Goal: Information Seeking & Learning: Find specific fact

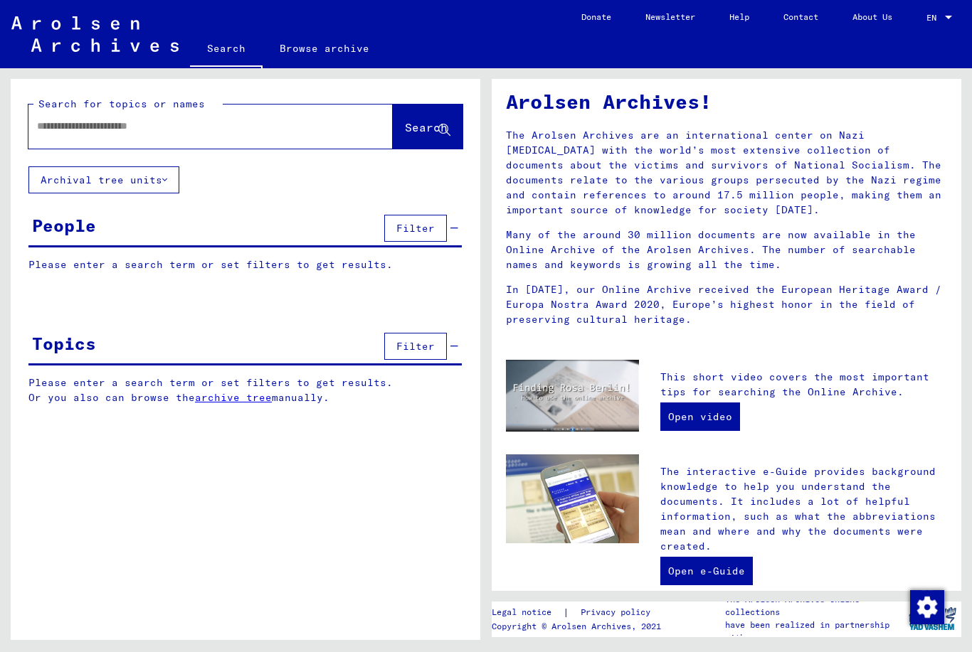
scroll to position [63, 0]
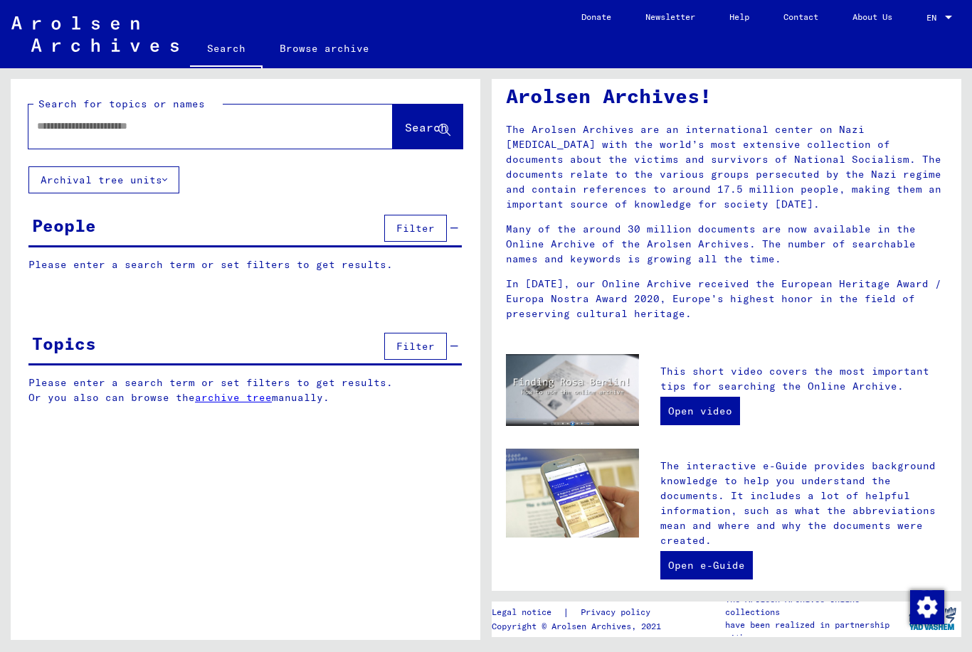
click at [699, 413] on link "Open video" at bounding box center [700, 411] width 80 height 28
click at [405, 127] on span "Search" at bounding box center [426, 127] width 43 height 14
click at [405, 123] on span "Search" at bounding box center [426, 127] width 43 height 14
click at [403, 118] on button "Search" at bounding box center [428, 127] width 70 height 44
click at [408, 137] on button "Search" at bounding box center [428, 127] width 70 height 44
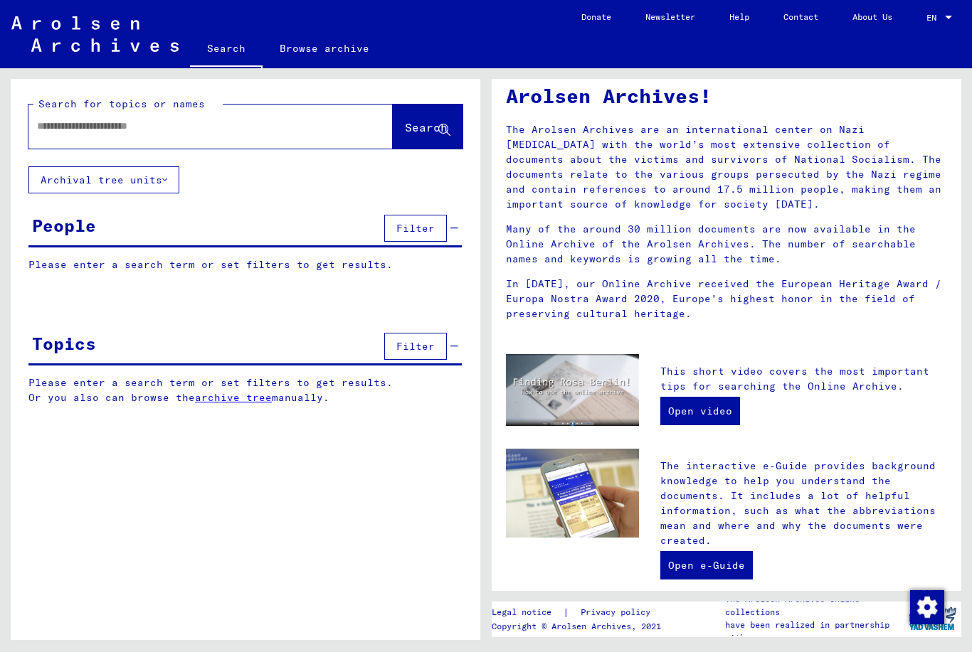
click at [286, 131] on input "text" at bounding box center [193, 126] width 313 height 15
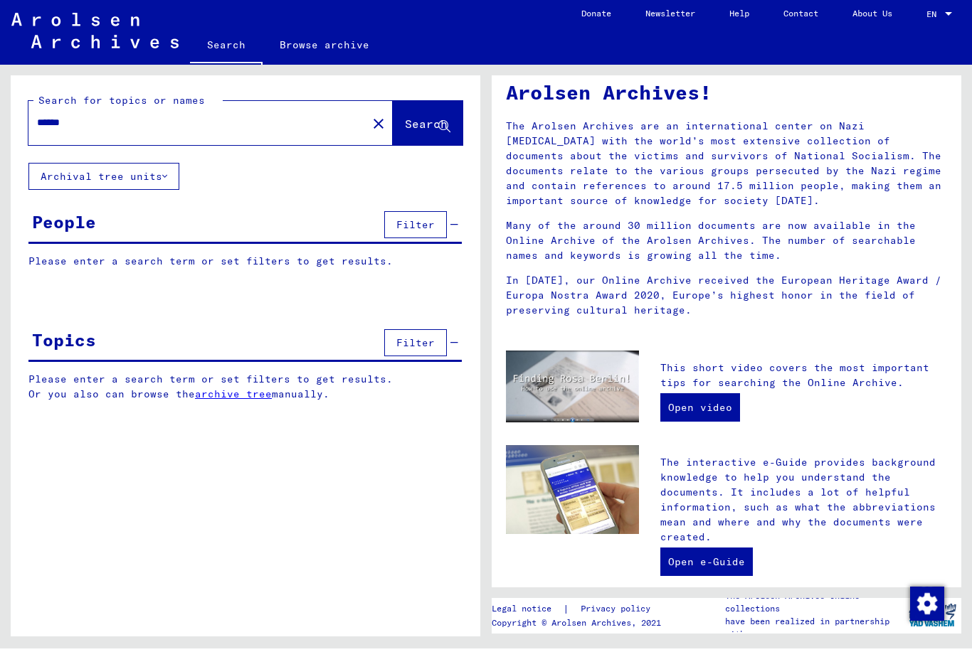
scroll to position [33, 0]
type input "******"
click at [424, 222] on span "Filter" at bounding box center [415, 228] width 38 height 13
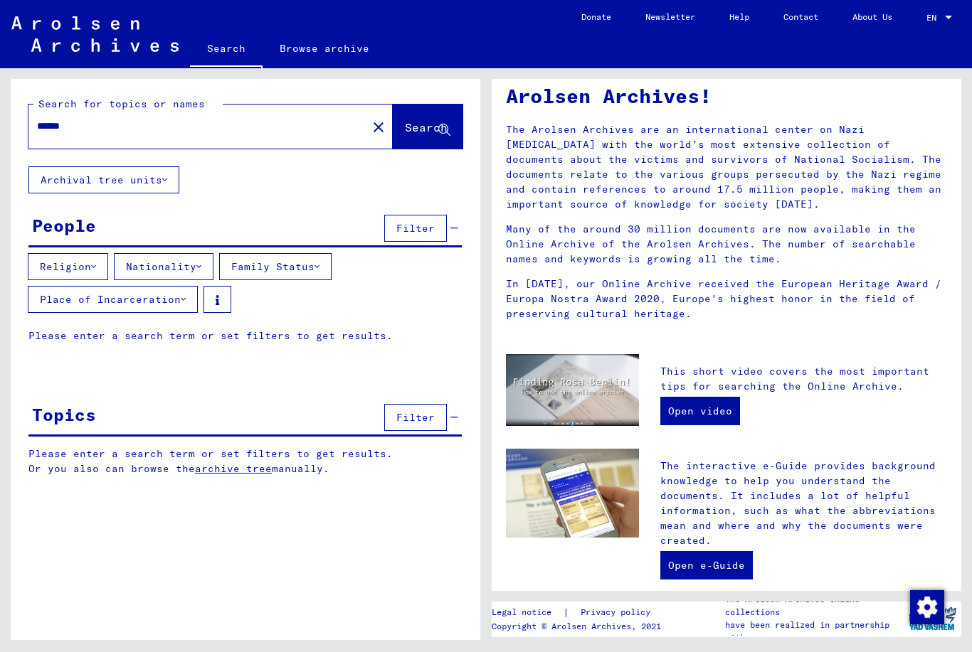
click at [171, 166] on button "Archival tree units" at bounding box center [103, 179] width 151 height 27
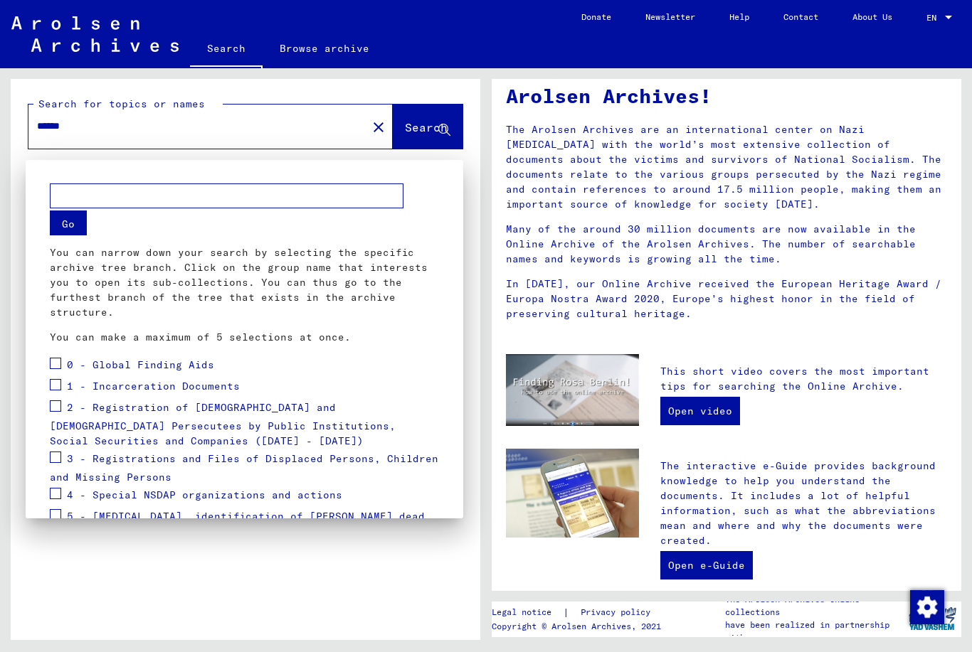
click at [60, 386] on span at bounding box center [55, 384] width 11 height 11
click at [71, 227] on button "Go" at bounding box center [68, 223] width 37 height 25
click at [70, 234] on button "Go" at bounding box center [68, 223] width 37 height 25
click at [73, 232] on button "Go" at bounding box center [68, 223] width 37 height 25
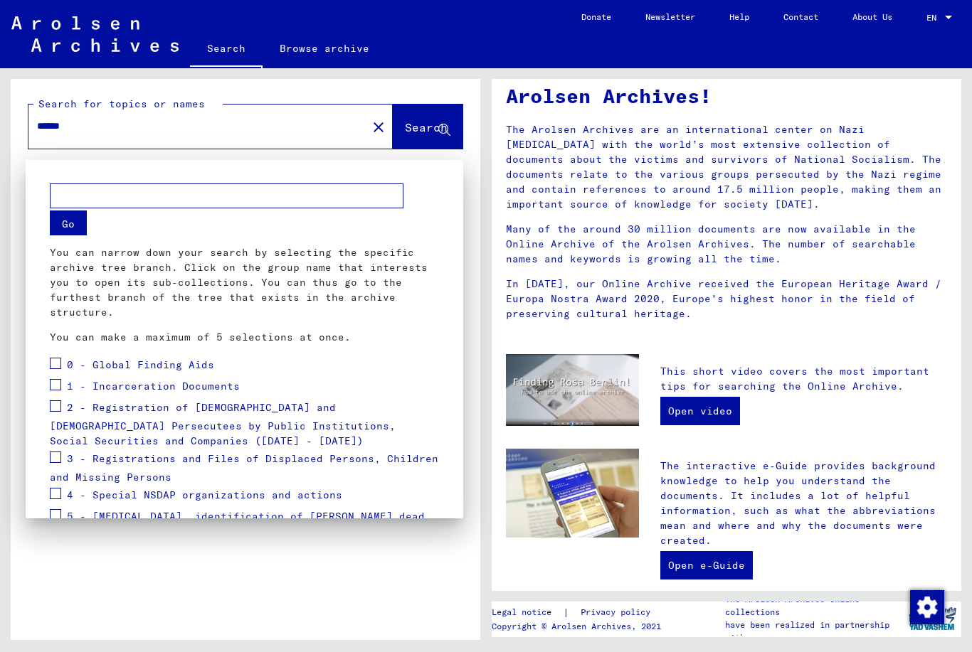
click at [432, 154] on div at bounding box center [486, 326] width 972 height 652
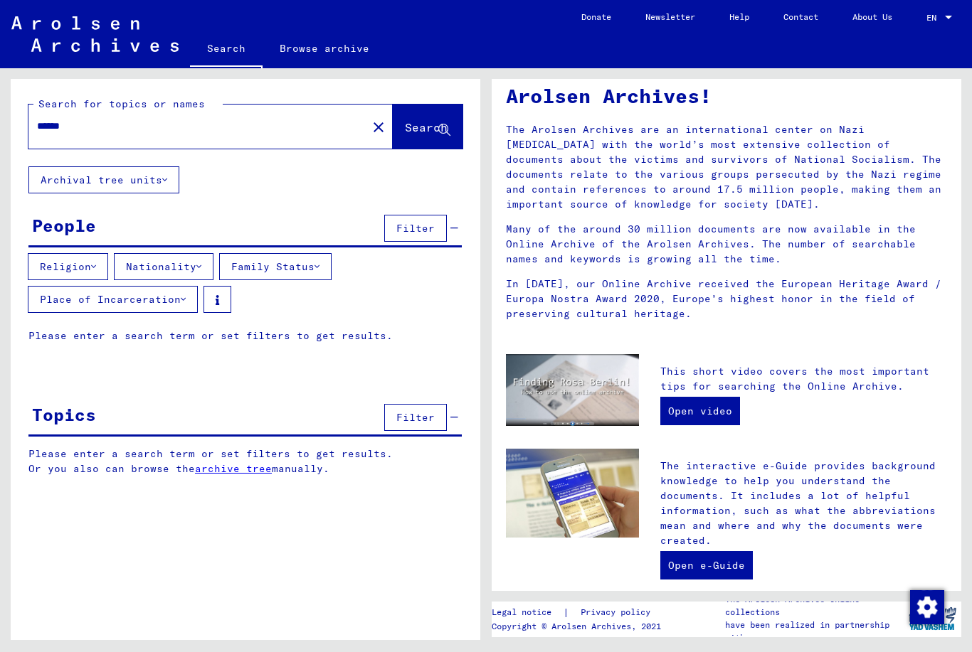
click at [430, 222] on span "Filter" at bounding box center [415, 228] width 38 height 13
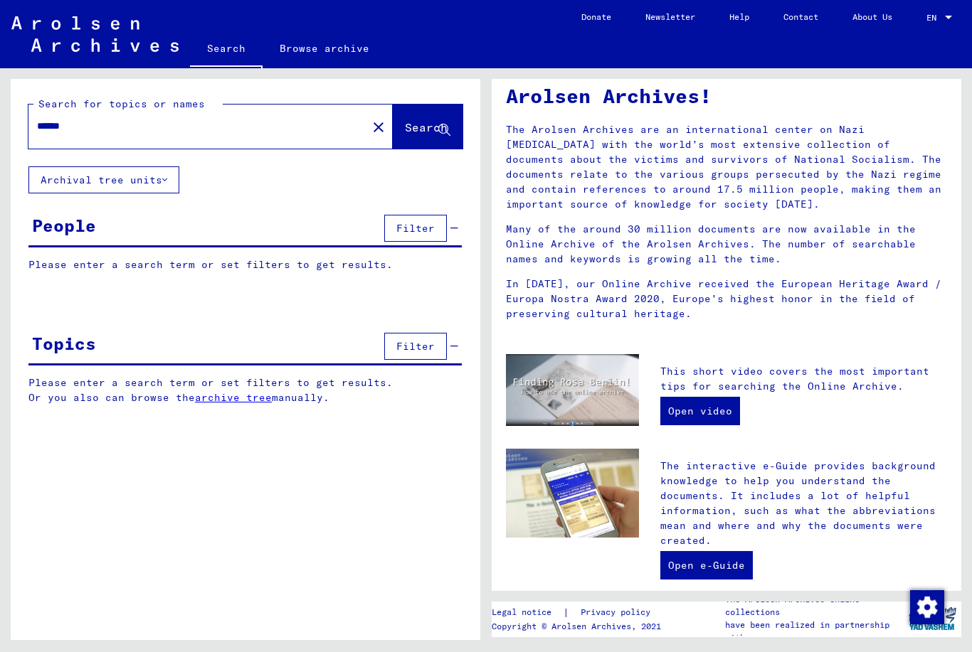
click at [412, 222] on span "Filter" at bounding box center [415, 228] width 38 height 13
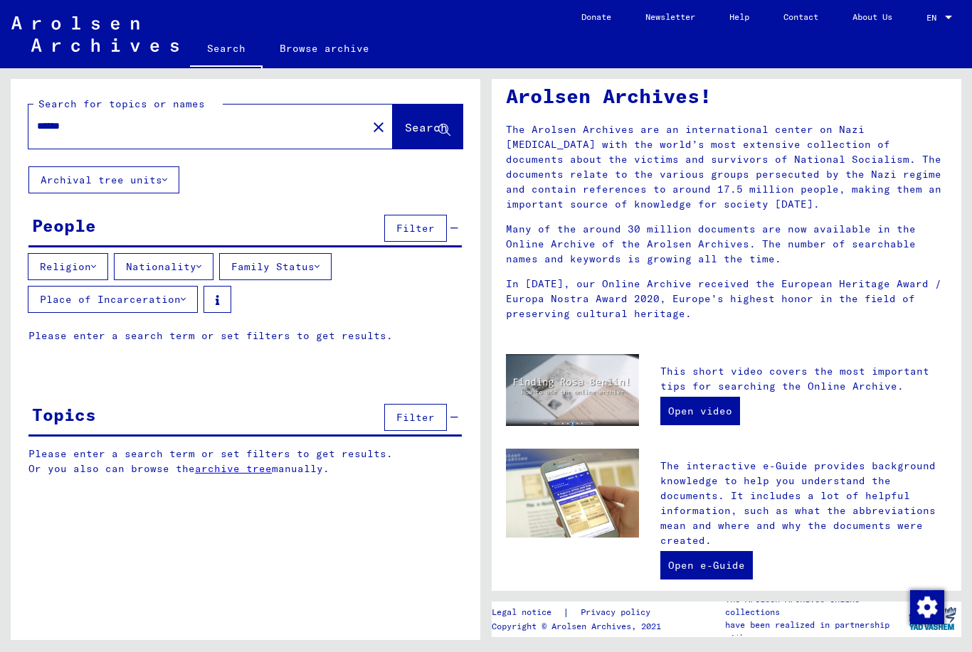
click at [171, 286] on button "Place of Incarceration" at bounding box center [113, 299] width 170 height 27
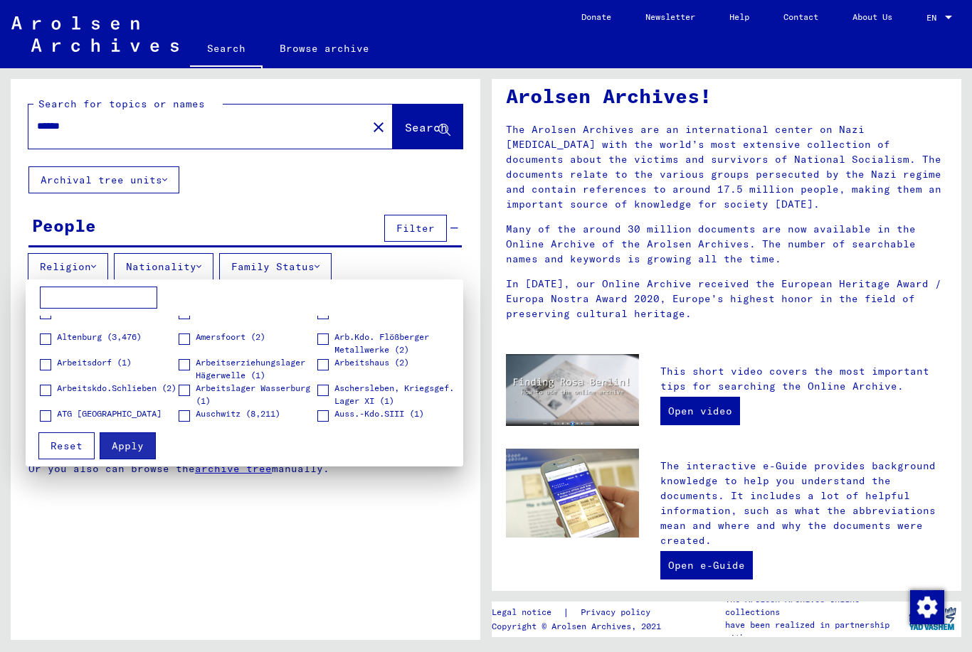
scroll to position [39, 0]
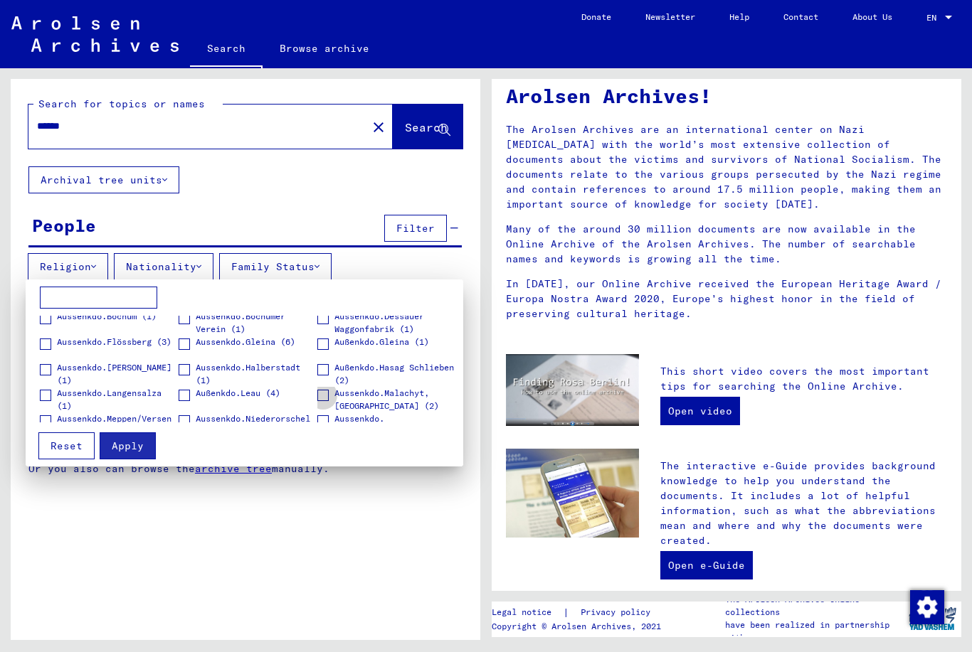
click at [390, 418] on span "Aussenkdo.[GEOGRAPHIC_DATA] (1)" at bounding box center [394, 426] width 121 height 26
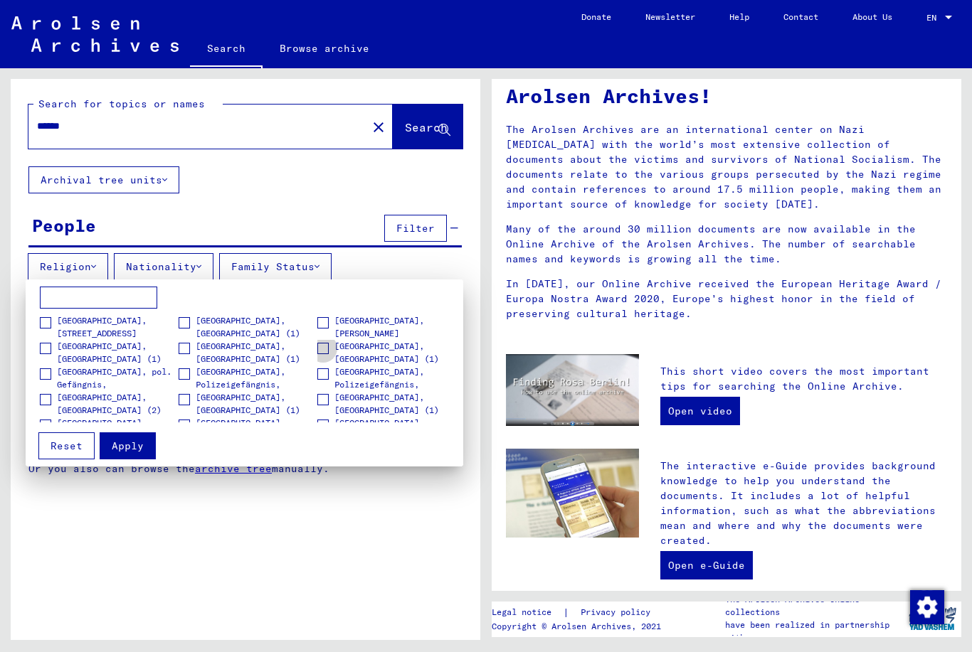
scroll to position [694, 0]
click at [196, 376] on span "[GEOGRAPHIC_DATA], Polizeigefängnis, [GEOGRAPHIC_DATA] (1)" at bounding box center [256, 383] width 121 height 38
click at [150, 448] on button "Apply" at bounding box center [128, 445] width 56 height 27
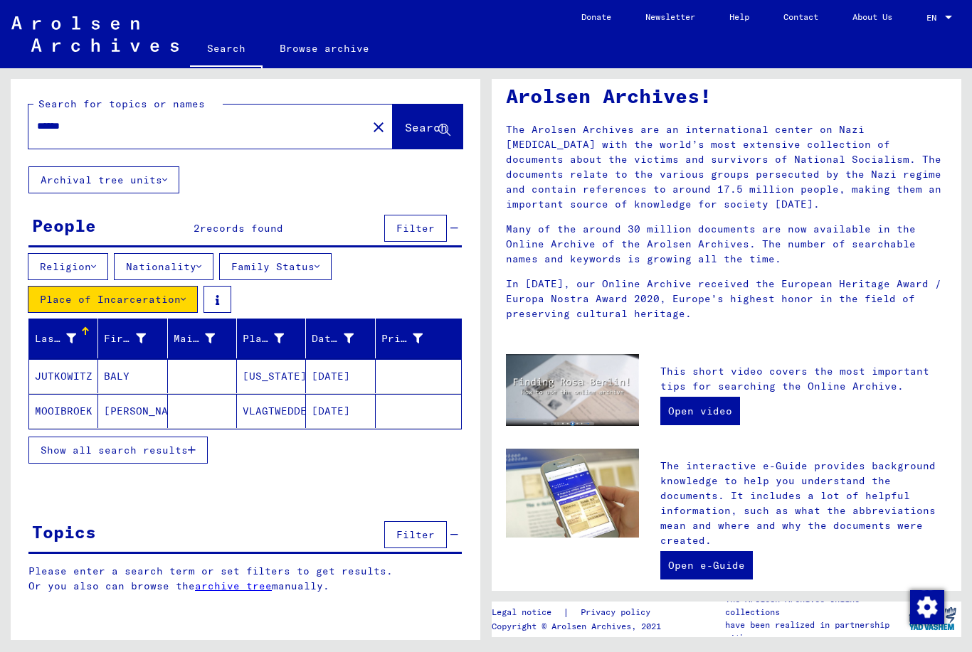
click at [94, 359] on mat-cell "JUTKOWITZ" at bounding box center [63, 376] width 69 height 34
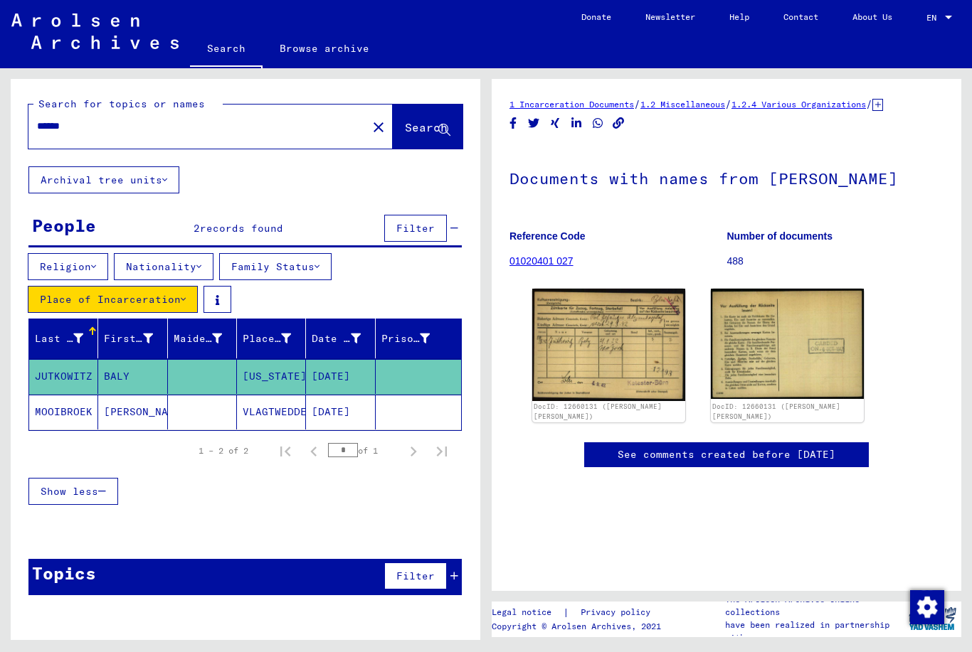
click at [602, 361] on img at bounding box center [608, 345] width 153 height 112
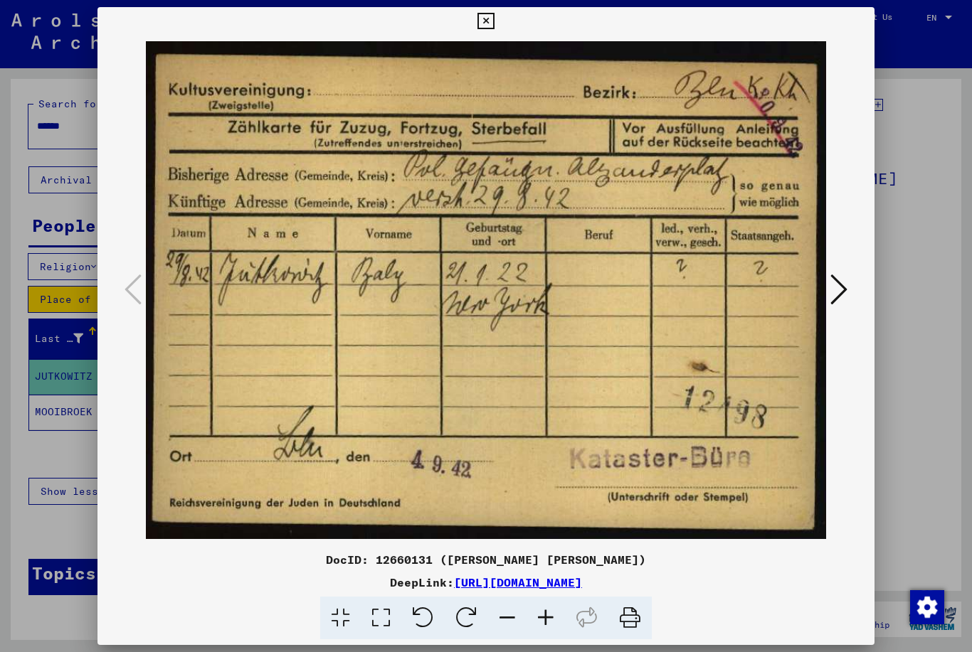
click at [845, 289] on icon at bounding box center [838, 289] width 17 height 34
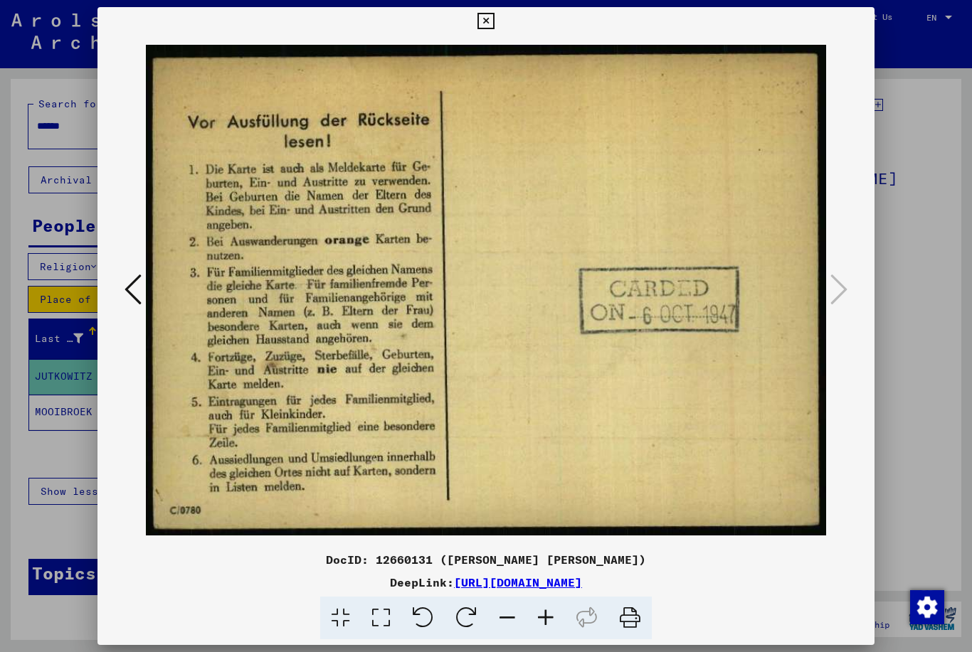
click at [824, 294] on img at bounding box center [486, 291] width 681 height 510
click at [498, 26] on div at bounding box center [485, 21] width 25 height 28
click at [494, 18] on icon at bounding box center [485, 21] width 16 height 17
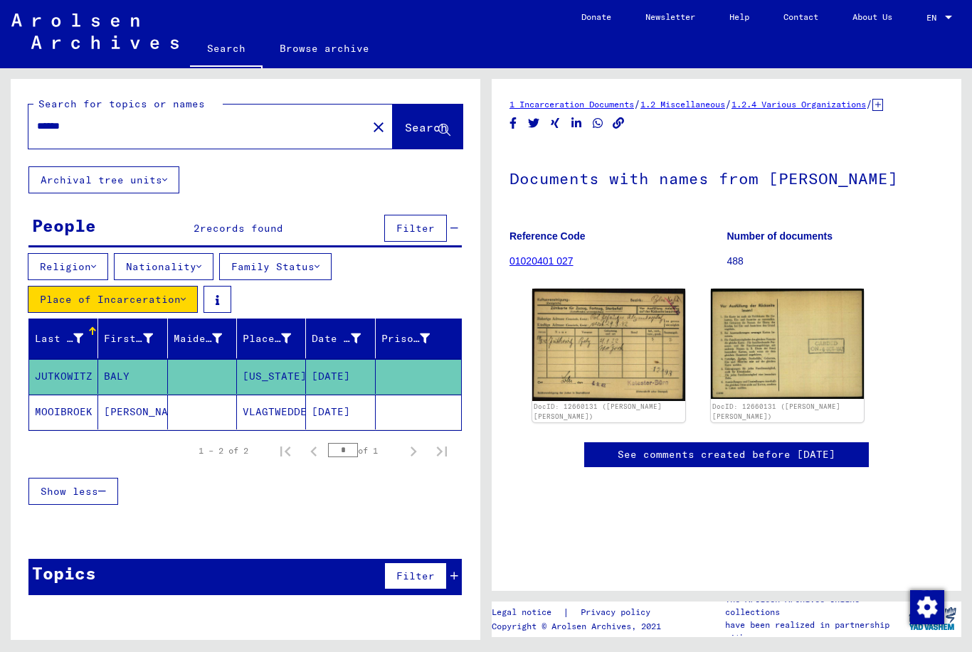
click at [141, 427] on mat-cell "[PERSON_NAME]" at bounding box center [132, 412] width 69 height 35
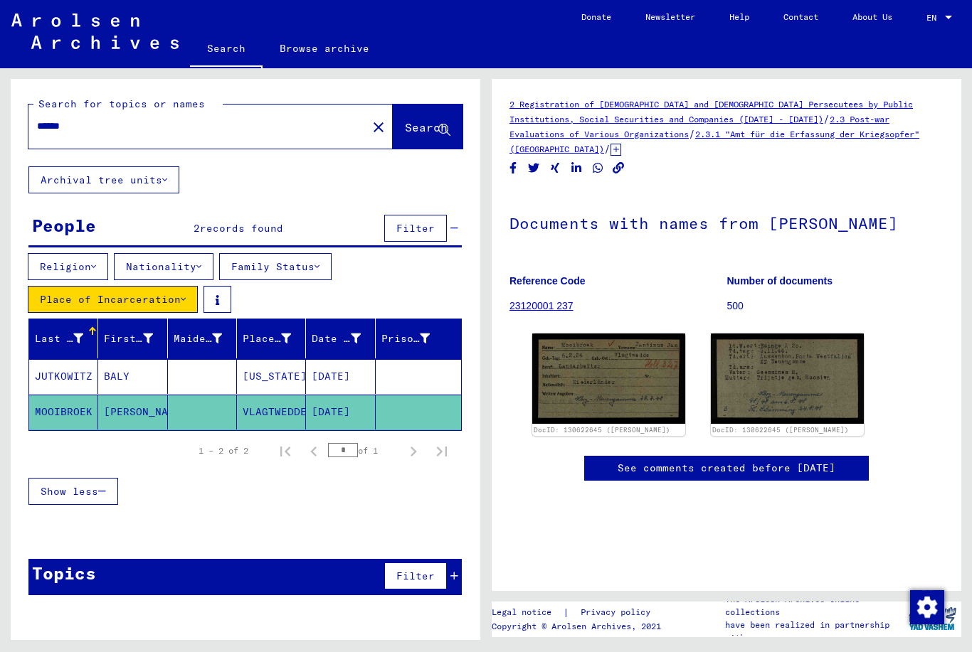
click at [627, 382] on img at bounding box center [608, 379] width 153 height 90
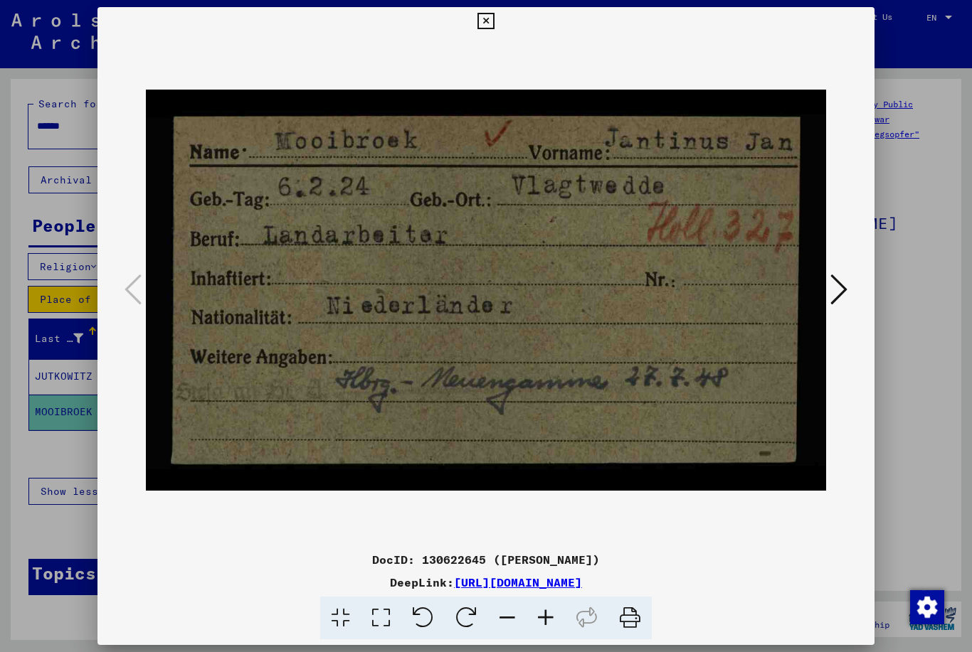
click at [846, 291] on icon at bounding box center [838, 289] width 17 height 34
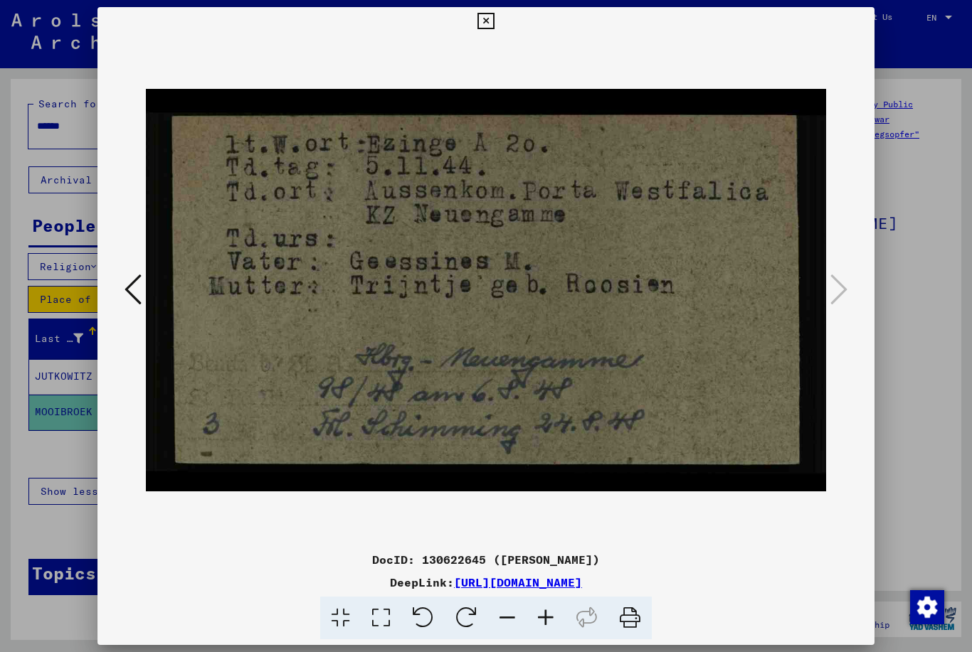
click at [498, 34] on button at bounding box center [485, 21] width 25 height 28
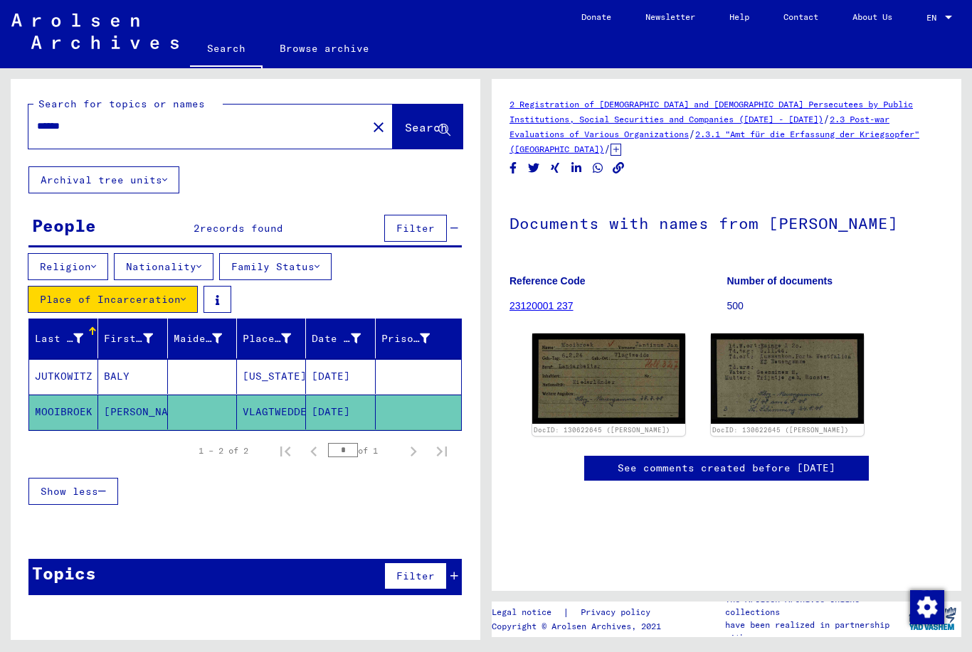
click at [165, 186] on button "Archival tree units" at bounding box center [103, 179] width 151 height 27
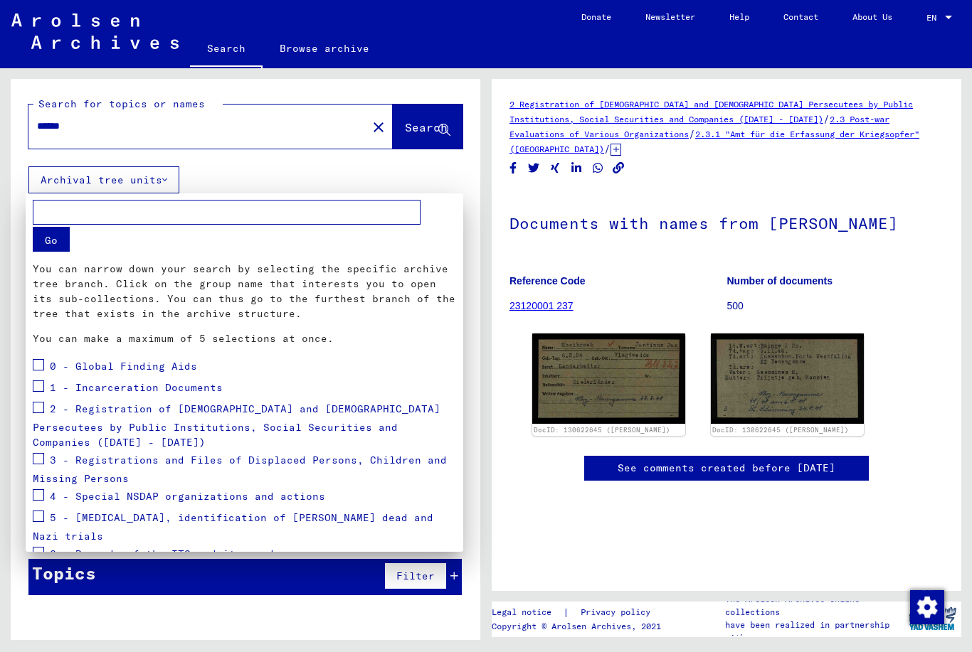
click at [432, 584] on div at bounding box center [486, 326] width 972 height 652
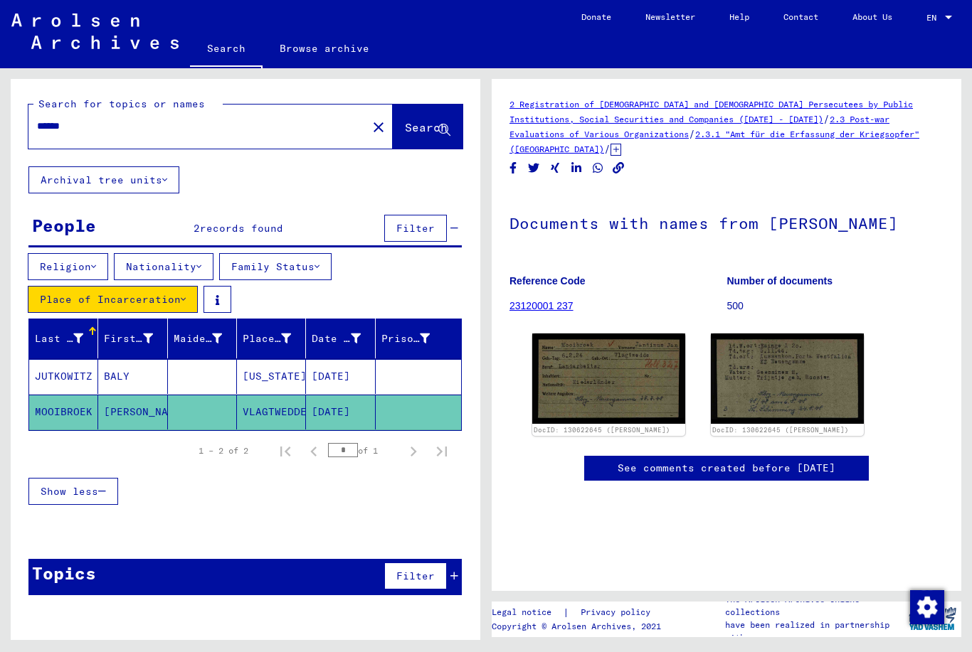
click at [420, 582] on span "Filter" at bounding box center [415, 576] width 38 height 13
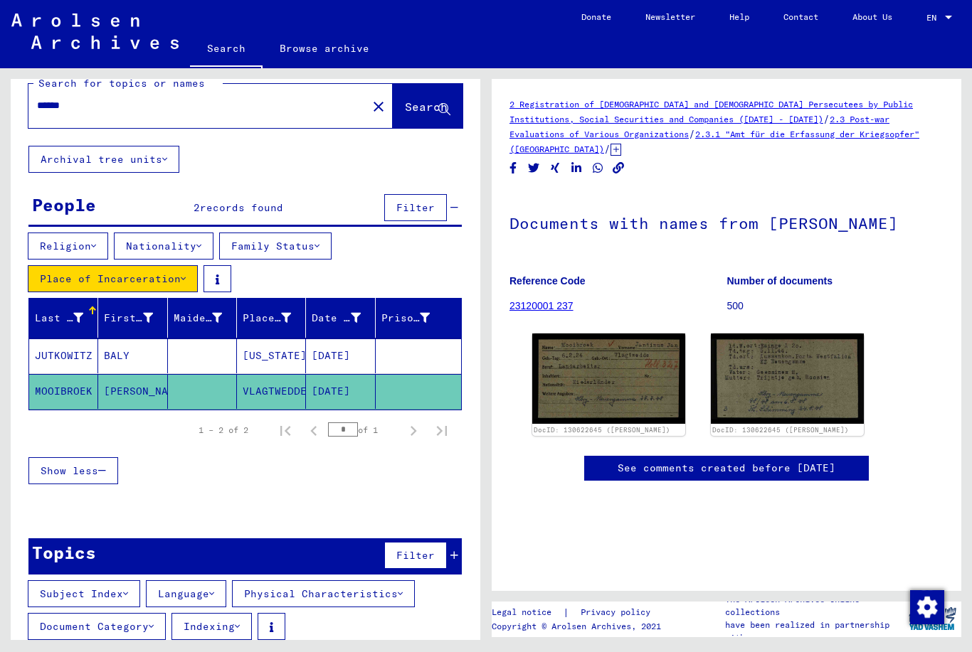
scroll to position [20, 0]
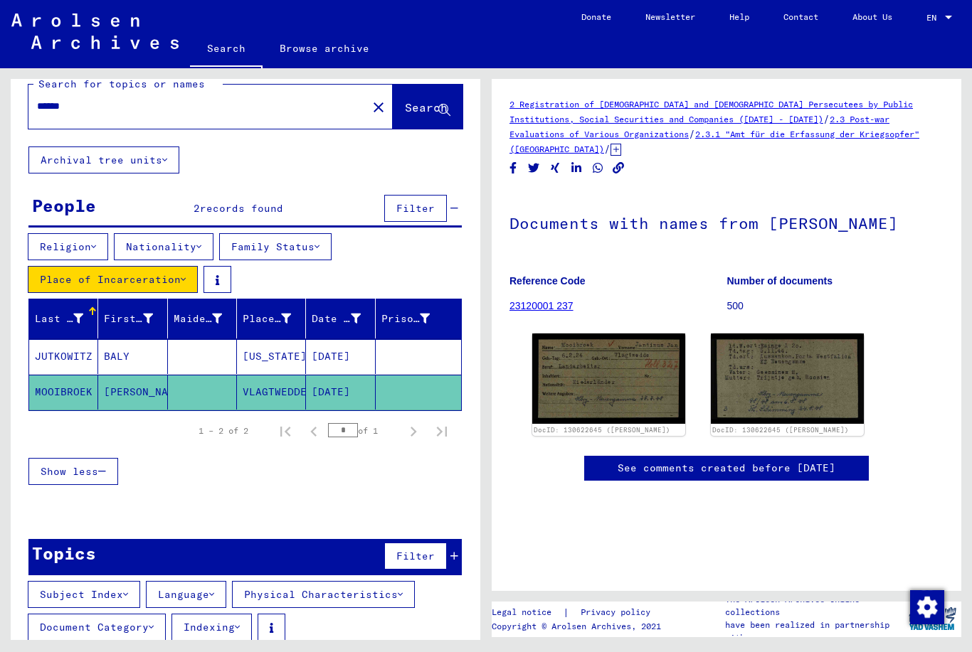
click at [158, 622] on button "Document Category" at bounding box center [97, 627] width 138 height 27
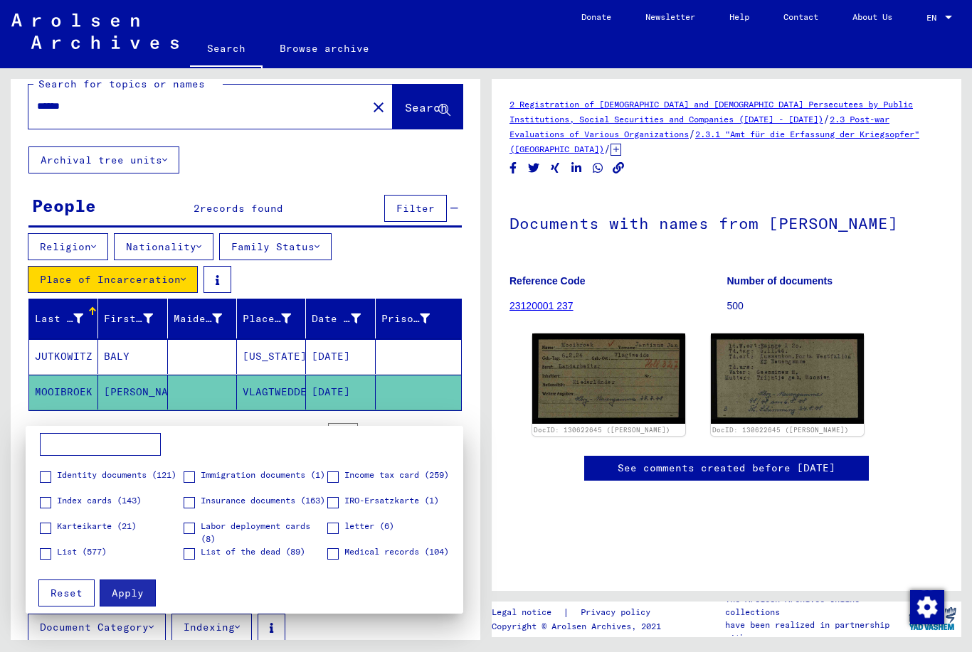
scroll to position [452, 0]
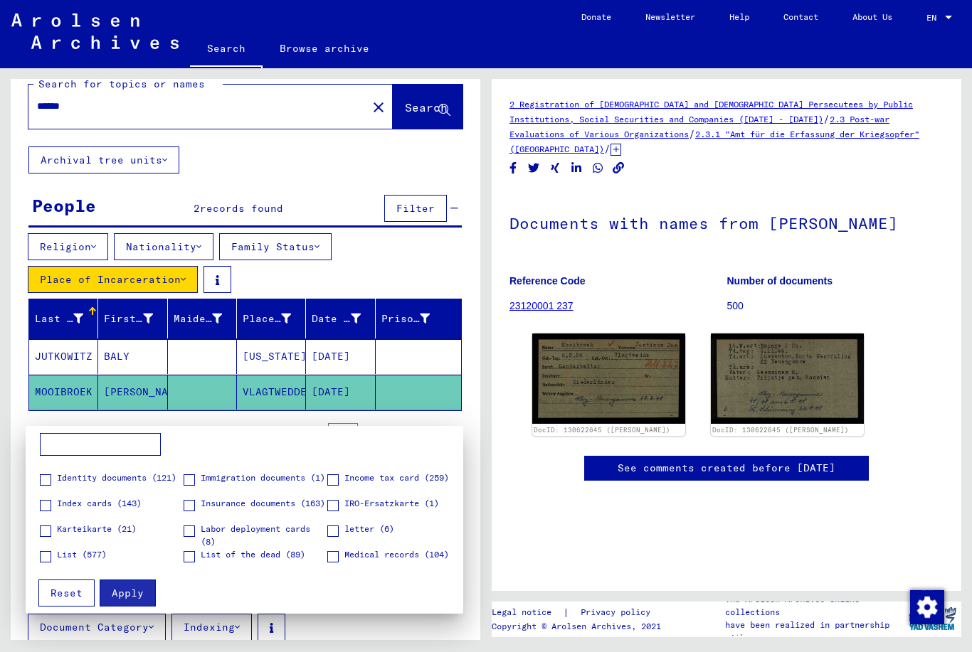
click at [36, 479] on div "Blueprints, Layouts and Maps (599) Accident report (81) Admission form (1) Allo…" at bounding box center [251, 501] width 437 height 137
click at [51, 483] on span at bounding box center [45, 479] width 11 height 11
click at [140, 583] on button "Apply" at bounding box center [128, 593] width 56 height 27
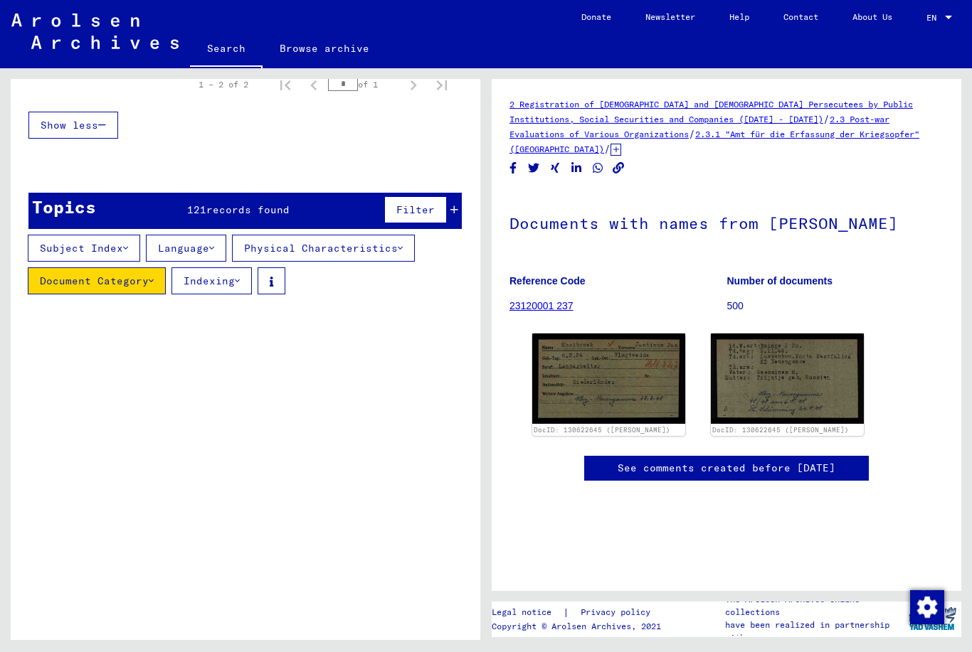
scroll to position [365, 0]
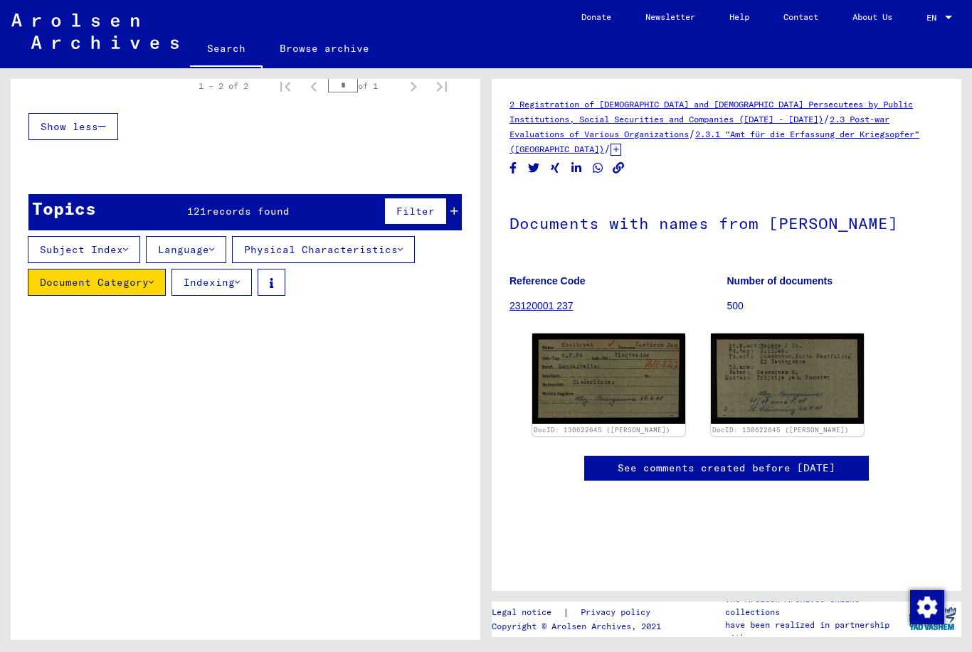
click at [435, 211] on button "Filter" at bounding box center [415, 211] width 63 height 27
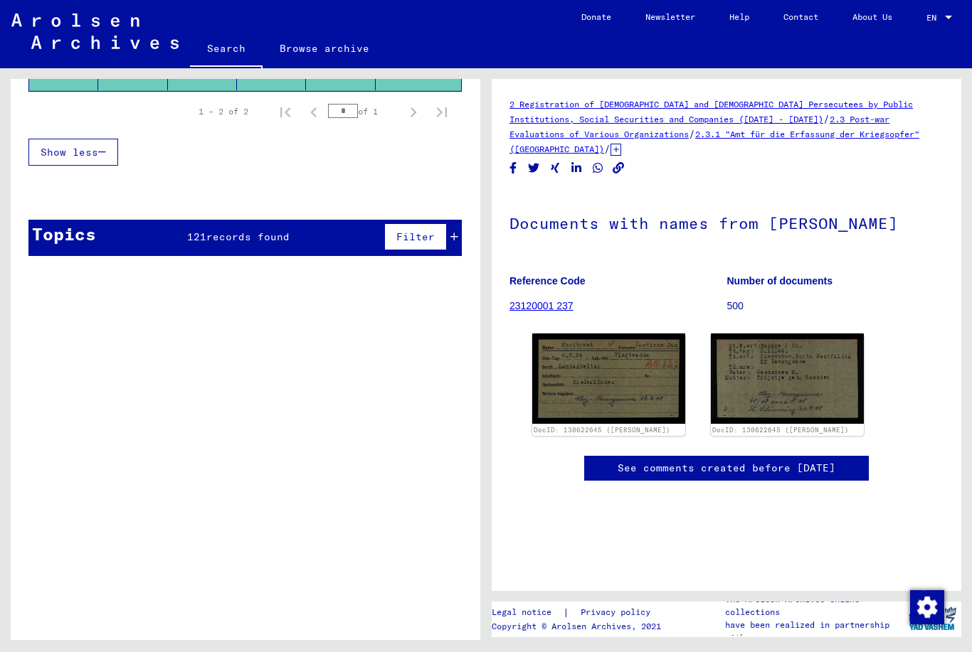
scroll to position [294, 0]
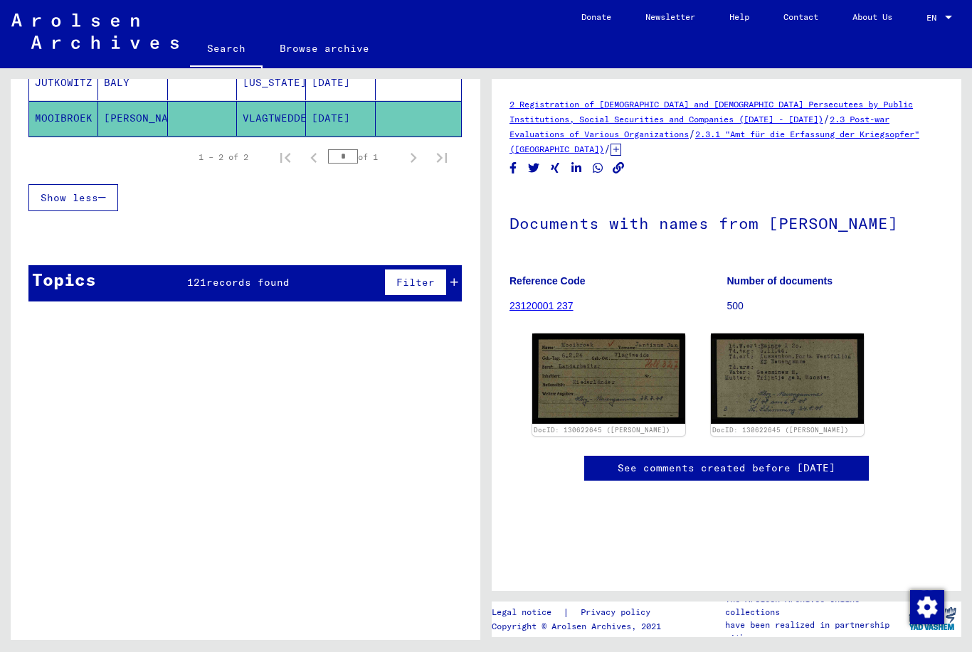
click at [409, 287] on span "Filter" at bounding box center [415, 282] width 38 height 13
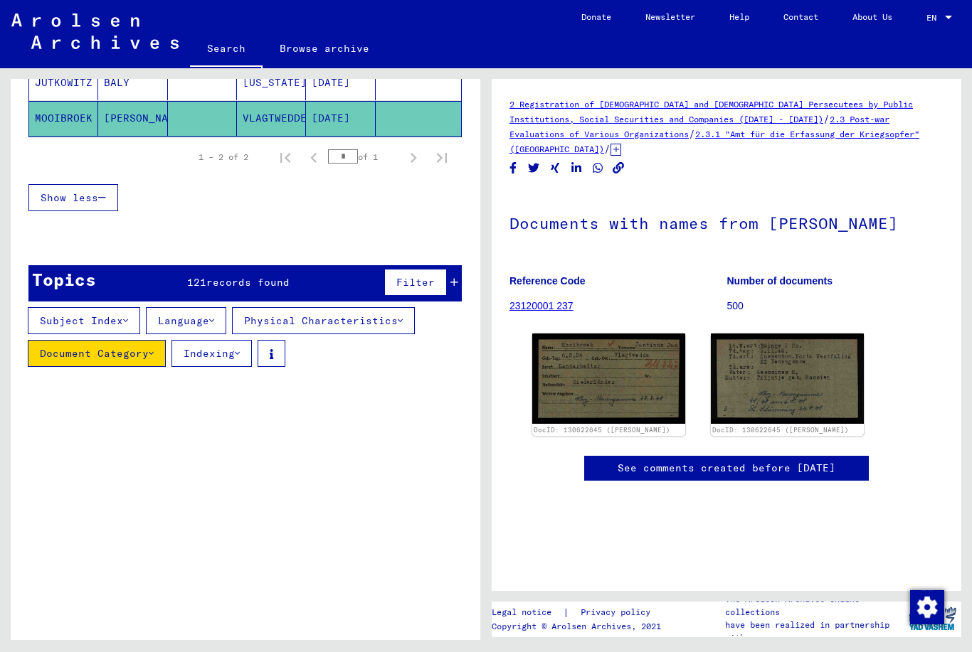
click at [257, 288] on span "records found" at bounding box center [247, 282] width 83 height 13
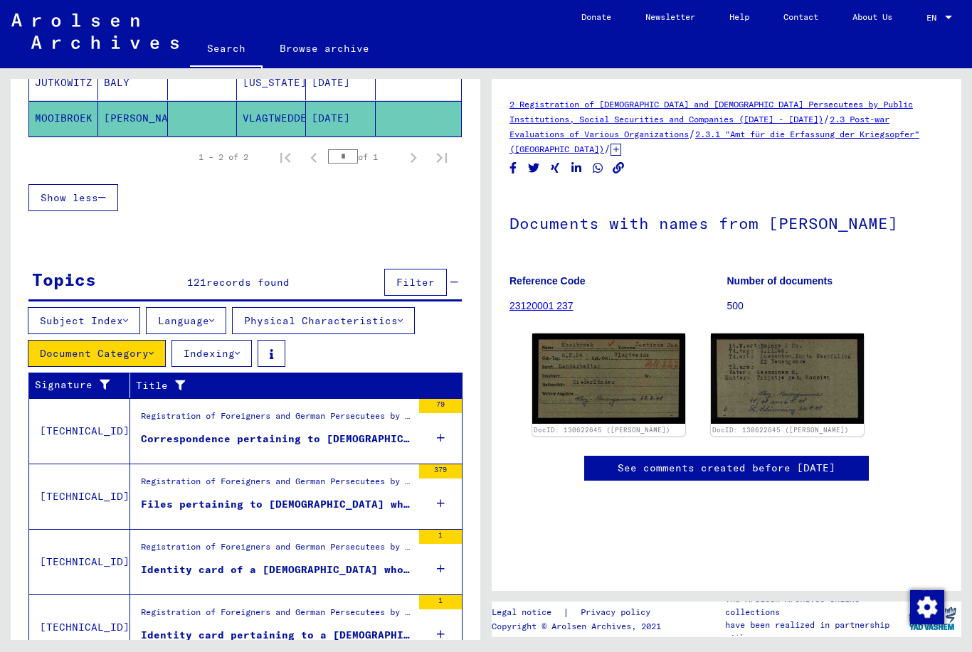
click at [265, 290] on div "Topics 121 records found Filter" at bounding box center [244, 283] width 433 height 36
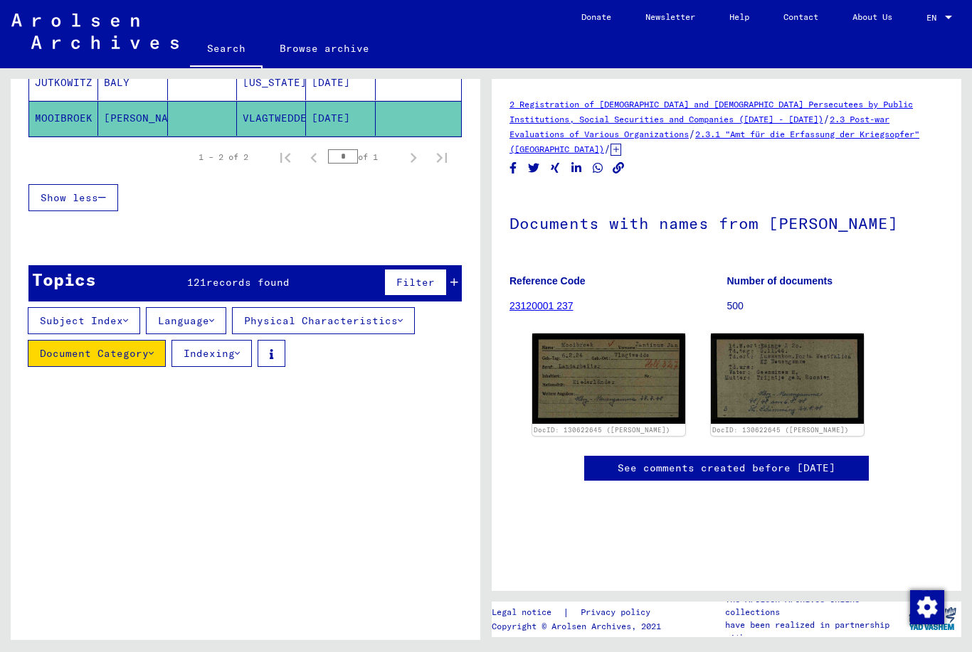
click at [255, 291] on div "Topics 121 records found Filter" at bounding box center [244, 283] width 433 height 36
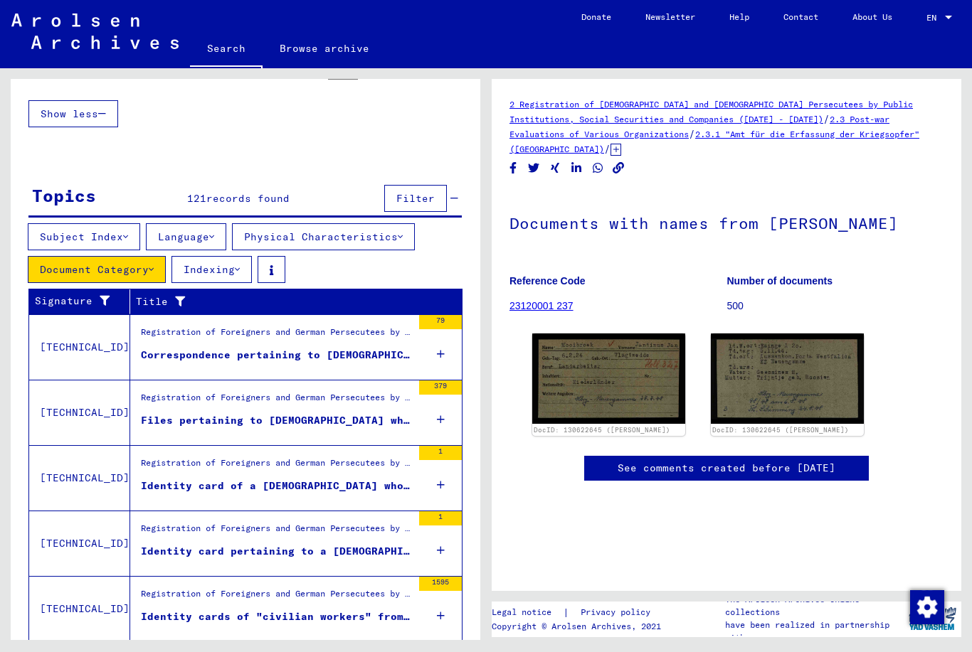
scroll to position [376, 0]
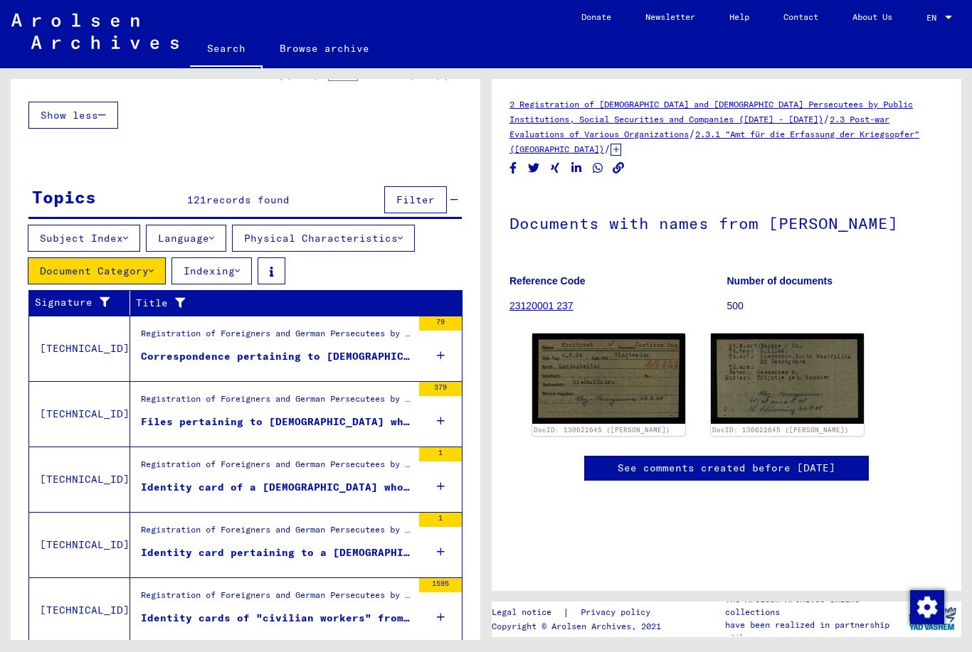
click at [315, 615] on div "Identity cards of "civilian workers" from the Soviet Union of the city of [GEOG…" at bounding box center [276, 618] width 271 height 15
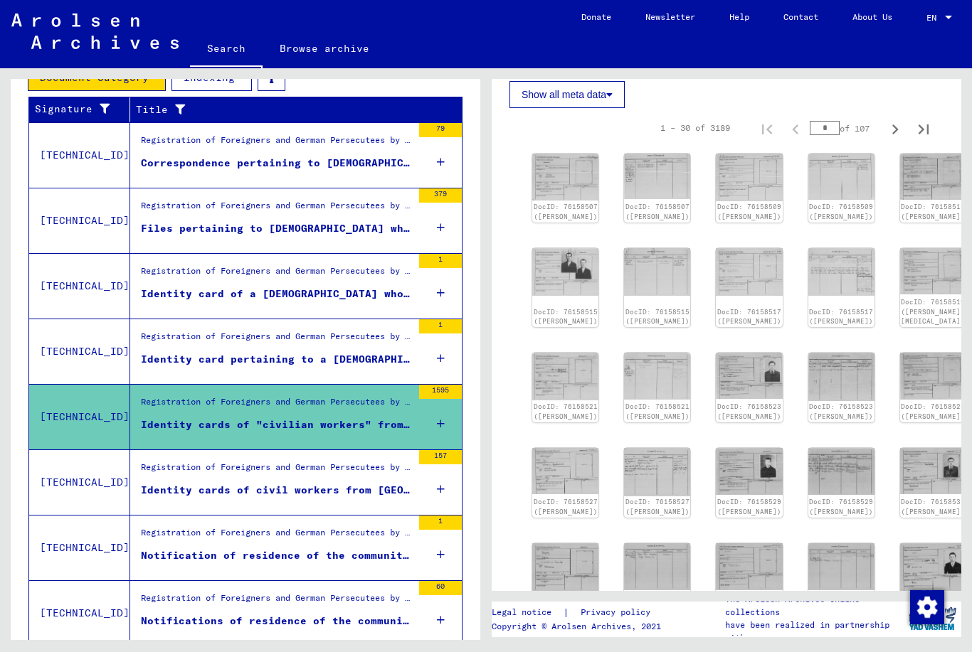
scroll to position [385, 0]
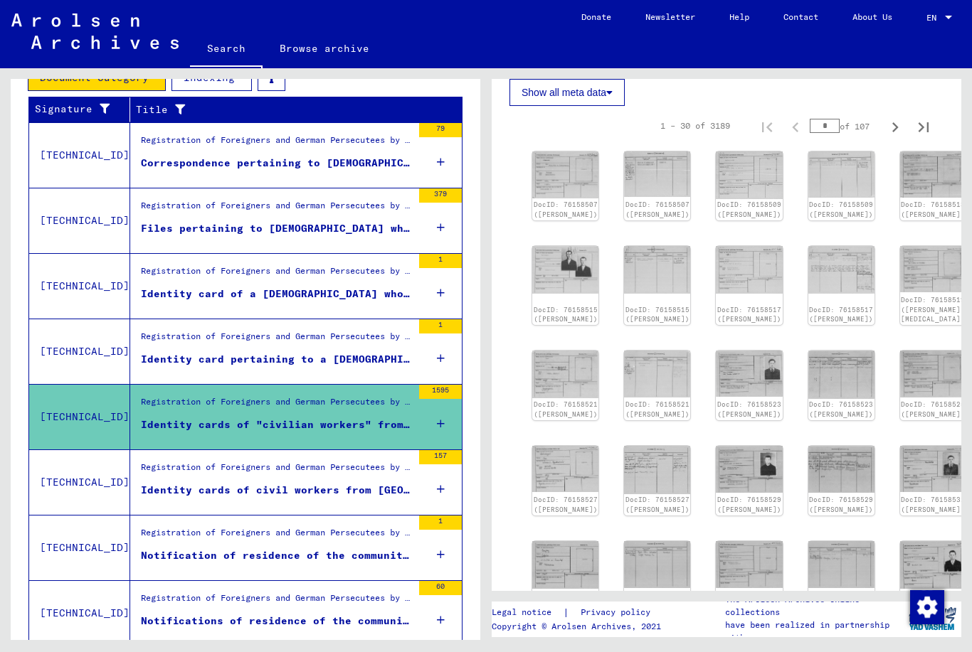
click at [552, 201] on link "DocID: 76158507 ([PERSON_NAME])" at bounding box center [565, 210] width 64 height 18
